Goal: Check status: Check status

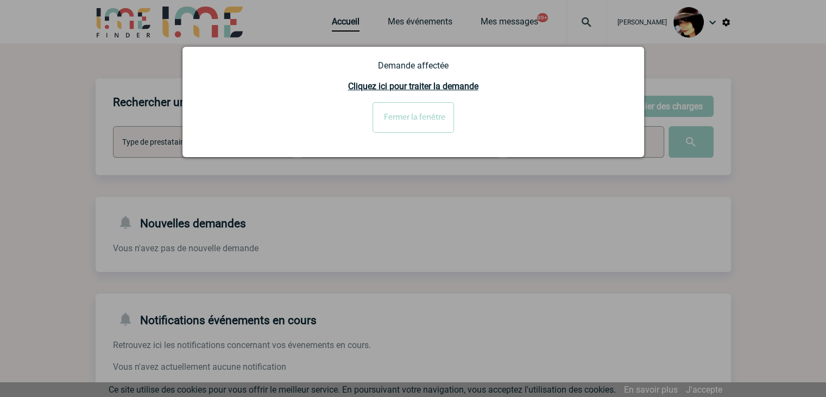
click at [328, 24] on div at bounding box center [413, 198] width 826 height 397
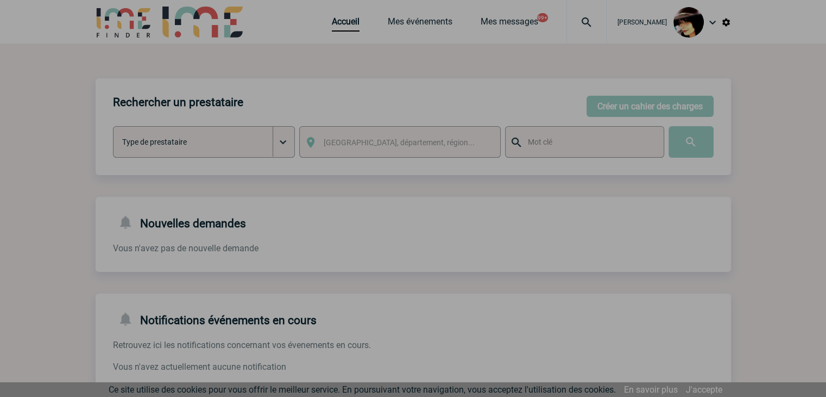
click at [328, 24] on div at bounding box center [413, 198] width 826 height 397
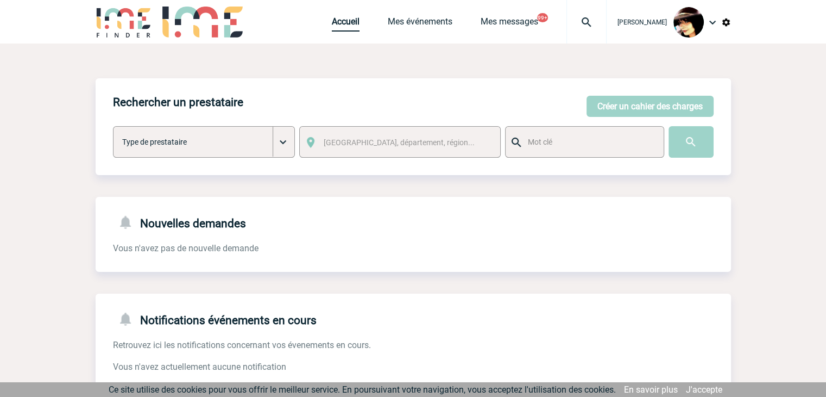
click at [332, 24] on link "Accueil" at bounding box center [346, 23] width 28 height 15
click at [580, 22] on img at bounding box center [586, 22] width 39 height 13
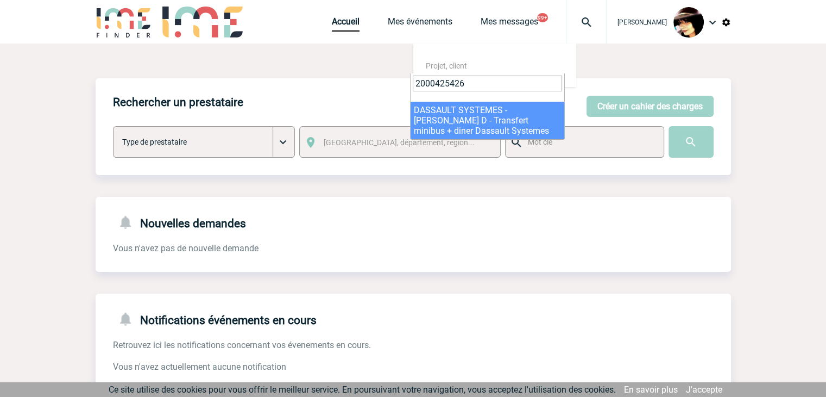
type input "2000425426"
select select "24927"
